Goal: Information Seeking & Learning: Learn about a topic

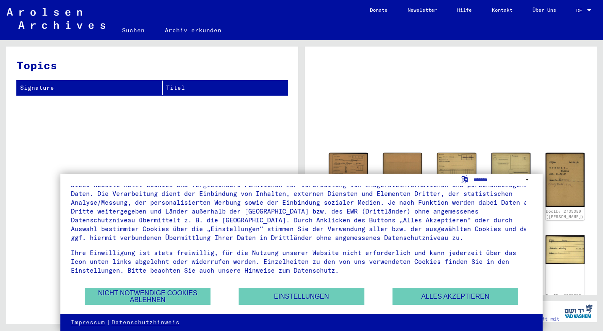
scroll to position [20, 0]
click at [179, 291] on button "Nicht notwendige Cookies ablehnen" at bounding box center [148, 296] width 126 height 17
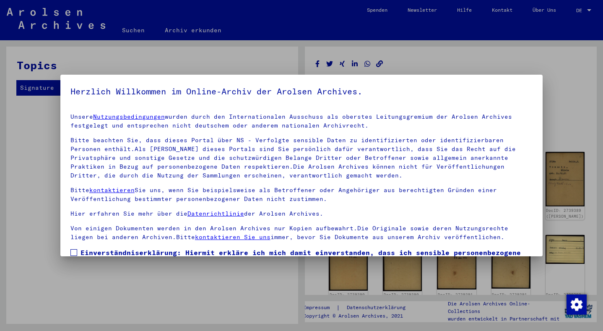
click at [219, 268] on div at bounding box center [301, 165] width 603 height 331
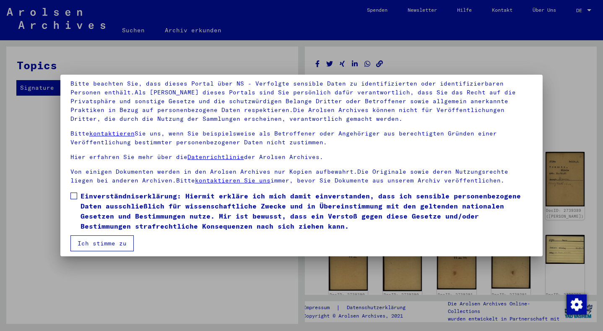
scroll to position [61, 0]
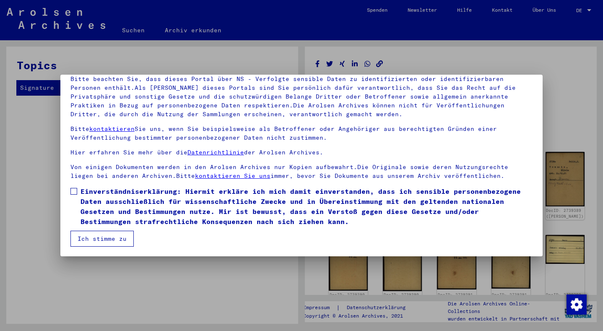
click at [172, 271] on div at bounding box center [301, 165] width 603 height 331
click at [74, 188] on span at bounding box center [73, 191] width 7 height 7
click at [100, 239] on button "Ich stimme zu" at bounding box center [101, 239] width 63 height 16
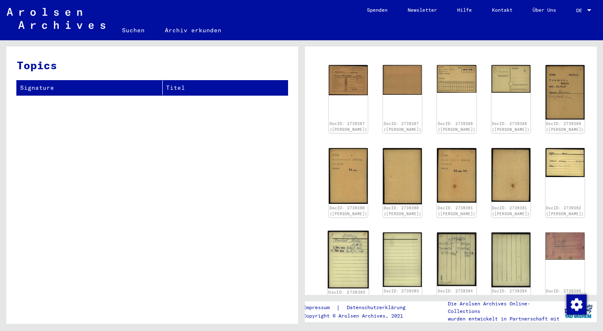
scroll to position [91, 0]
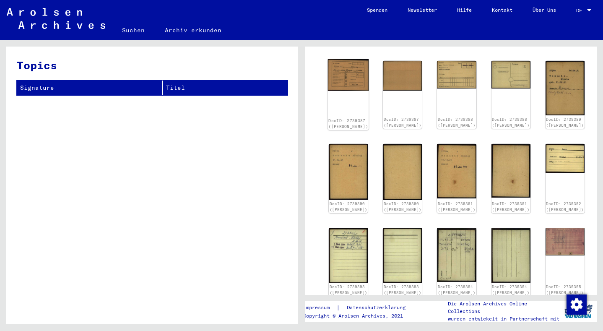
click at [342, 78] on img at bounding box center [348, 74] width 41 height 31
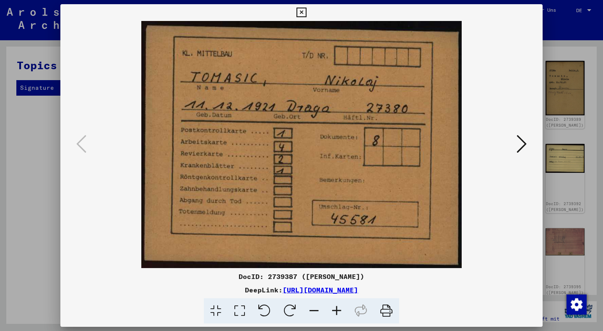
click at [31, 242] on div at bounding box center [301, 165] width 603 height 331
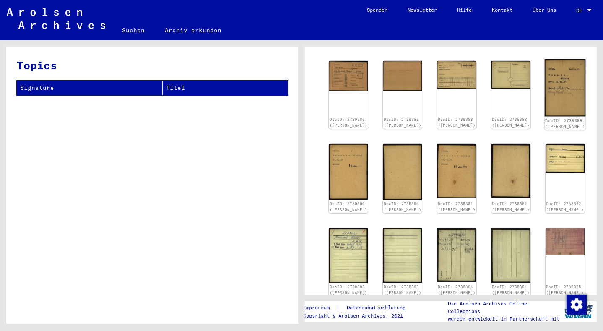
click at [544, 88] on img at bounding box center [564, 87] width 41 height 57
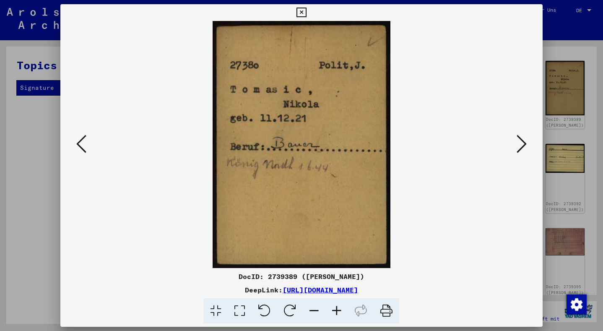
click at [21, 169] on div at bounding box center [301, 165] width 603 height 331
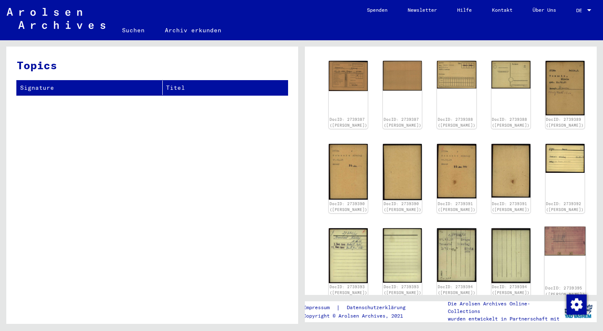
click at [544, 226] on img at bounding box center [564, 240] width 41 height 29
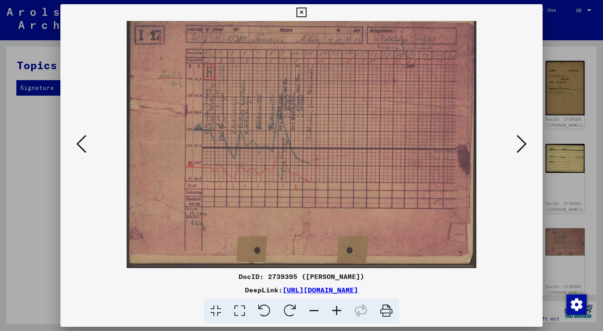
click at [73, 204] on div at bounding box center [301, 144] width 482 height 247
click at [52, 204] on div at bounding box center [301, 165] width 603 height 331
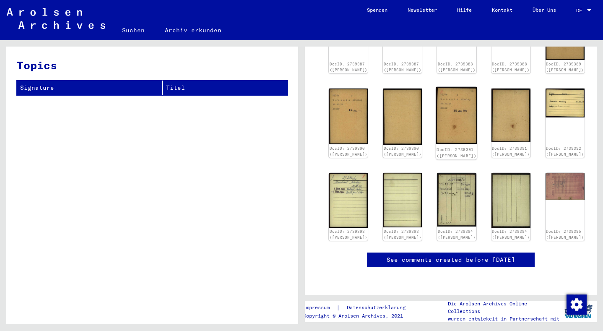
scroll to position [208, 0]
click at [338, 171] on img at bounding box center [348, 200] width 41 height 58
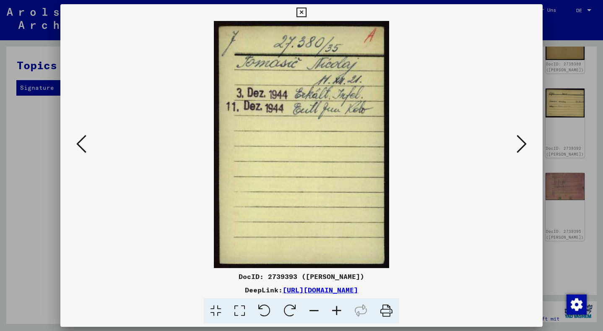
click at [34, 153] on div at bounding box center [301, 165] width 603 height 331
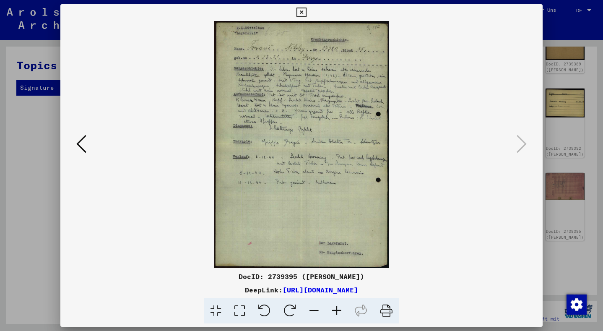
click at [26, 157] on div at bounding box center [301, 165] width 603 height 331
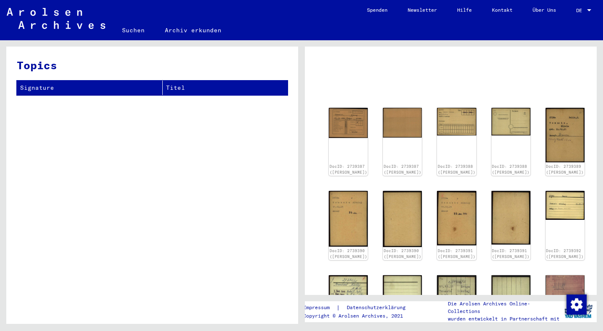
scroll to position [127, 0]
